Goal: Navigation & Orientation: Find specific page/section

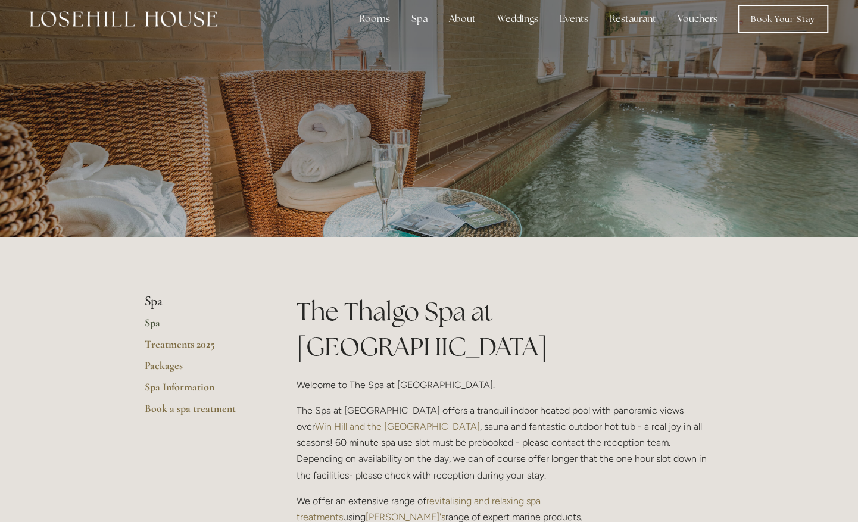
scroll to position [14, 0]
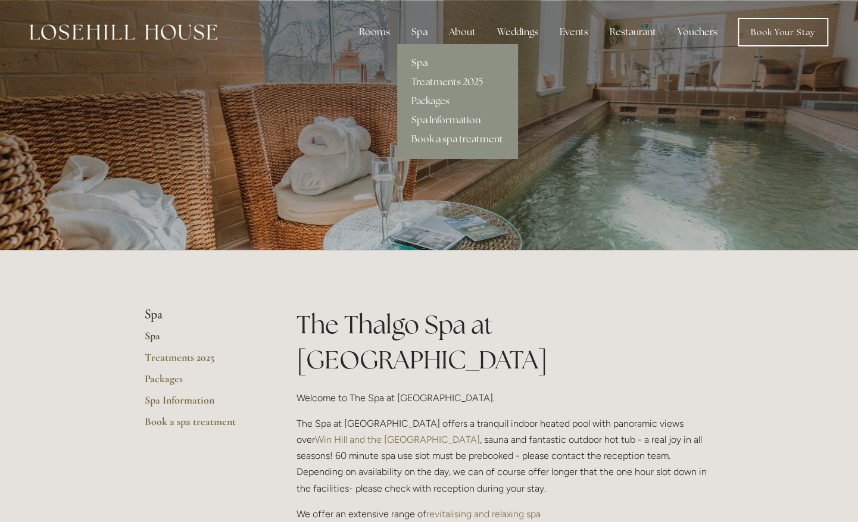
click at [424, 34] on div "Spa" at bounding box center [419, 32] width 35 height 24
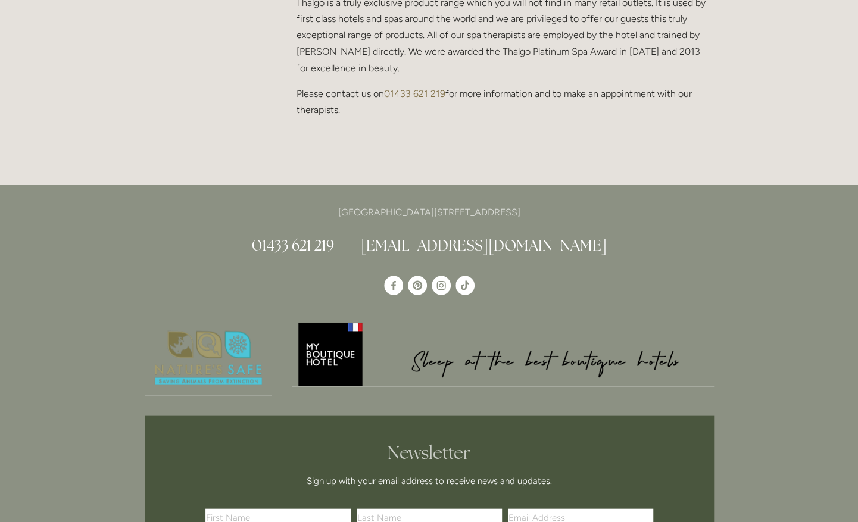
scroll to position [1236, 0]
